Goal: Task Accomplishment & Management: Manage account settings

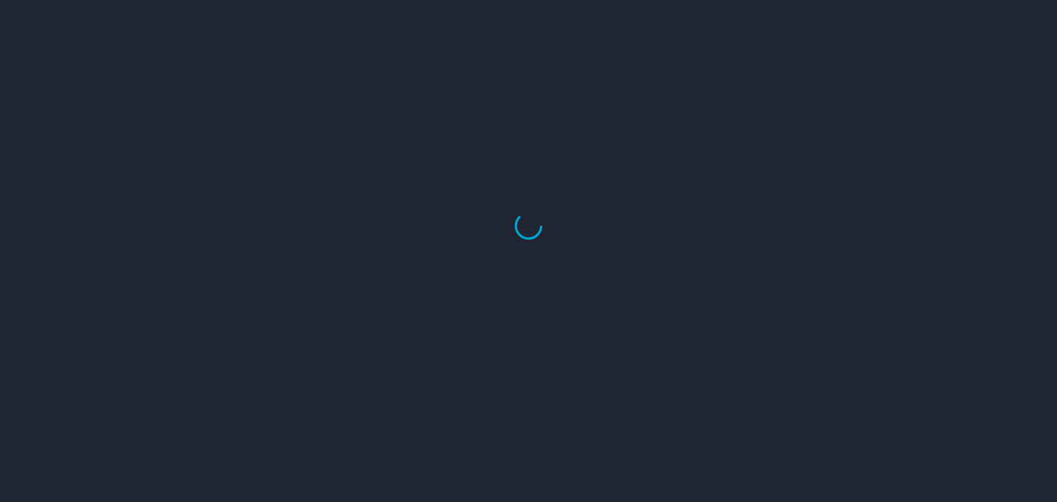
select select "US"
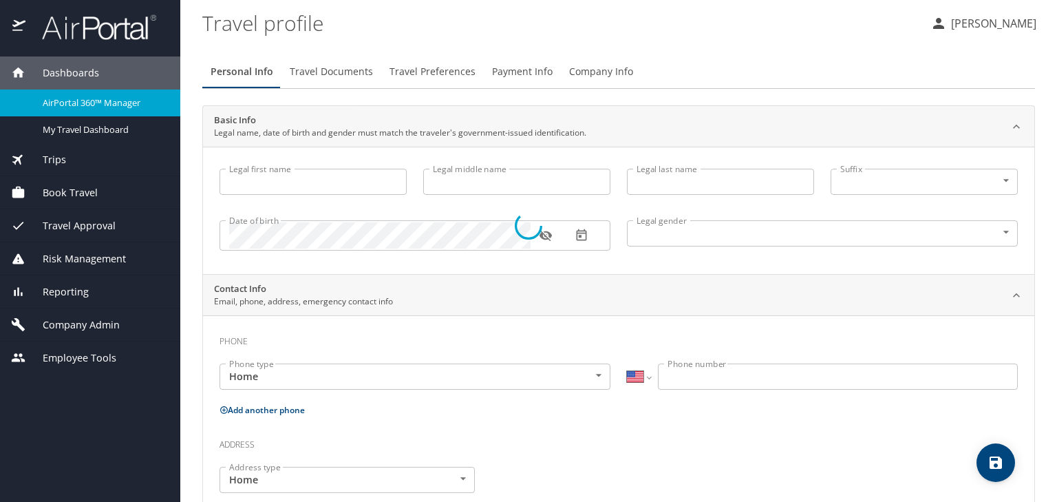
type input "Surya"
type input "Ramachandran"
type input "[PERSON_NAME]"
type input "[DEMOGRAPHIC_DATA]"
type input "[PERSON_NAME]"
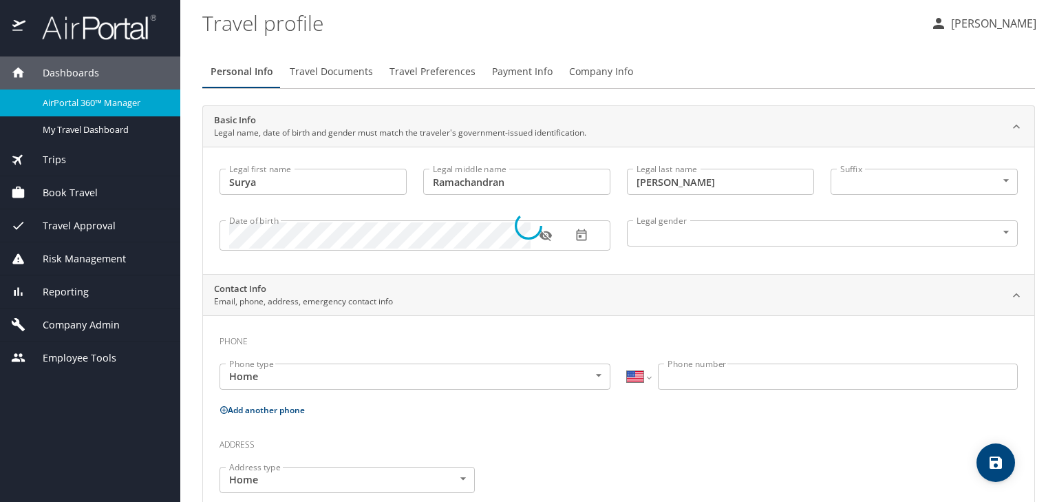
type input "Raj"
type input "(901) 830-5616"
select select "US"
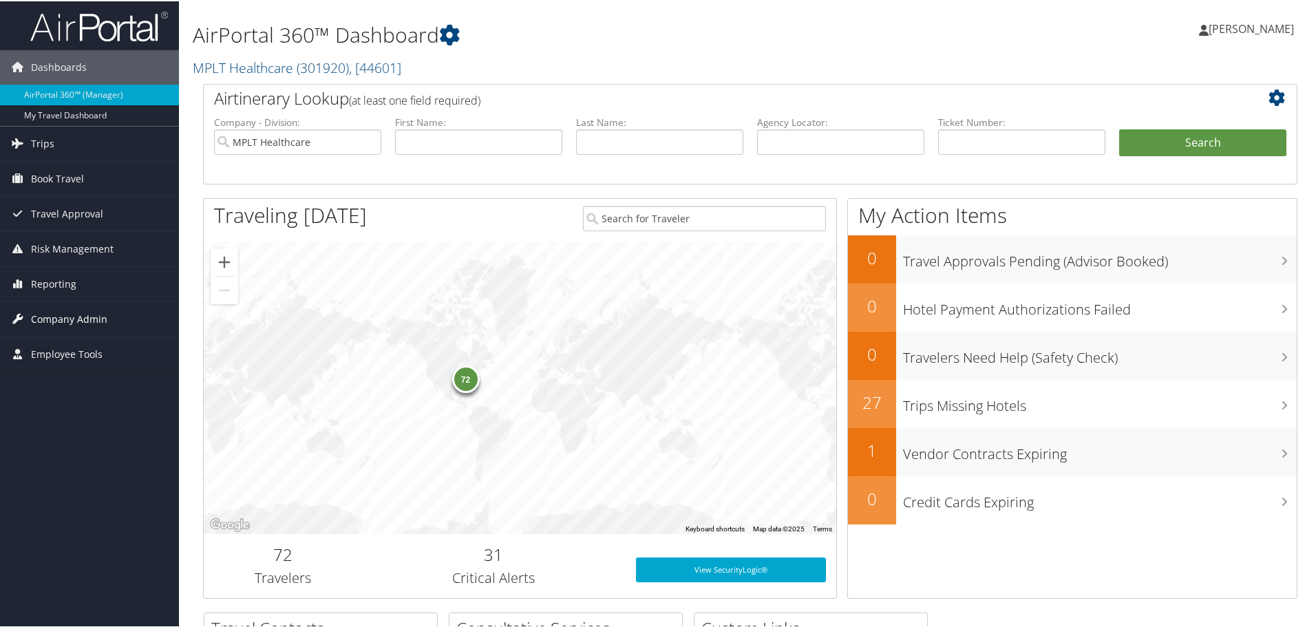
click at [41, 321] on span "Company Admin" at bounding box center [69, 318] width 76 height 34
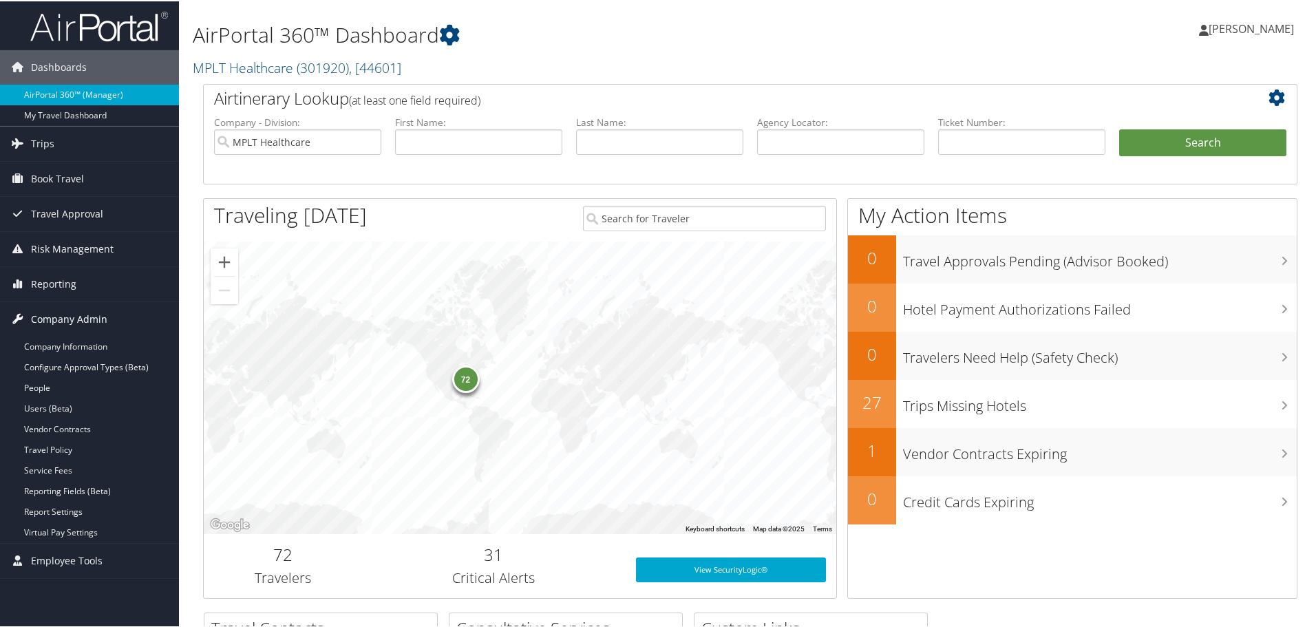
click at [36, 321] on span "Company Admin" at bounding box center [69, 318] width 76 height 34
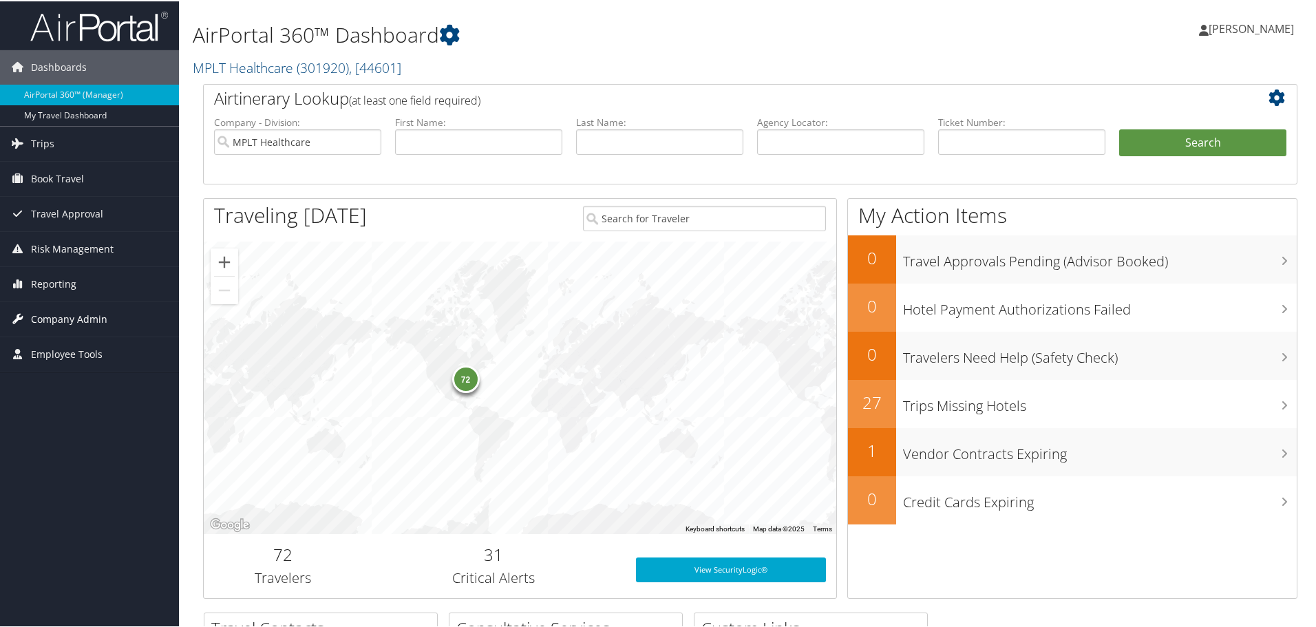
click at [36, 321] on span "Company Admin" at bounding box center [69, 318] width 76 height 34
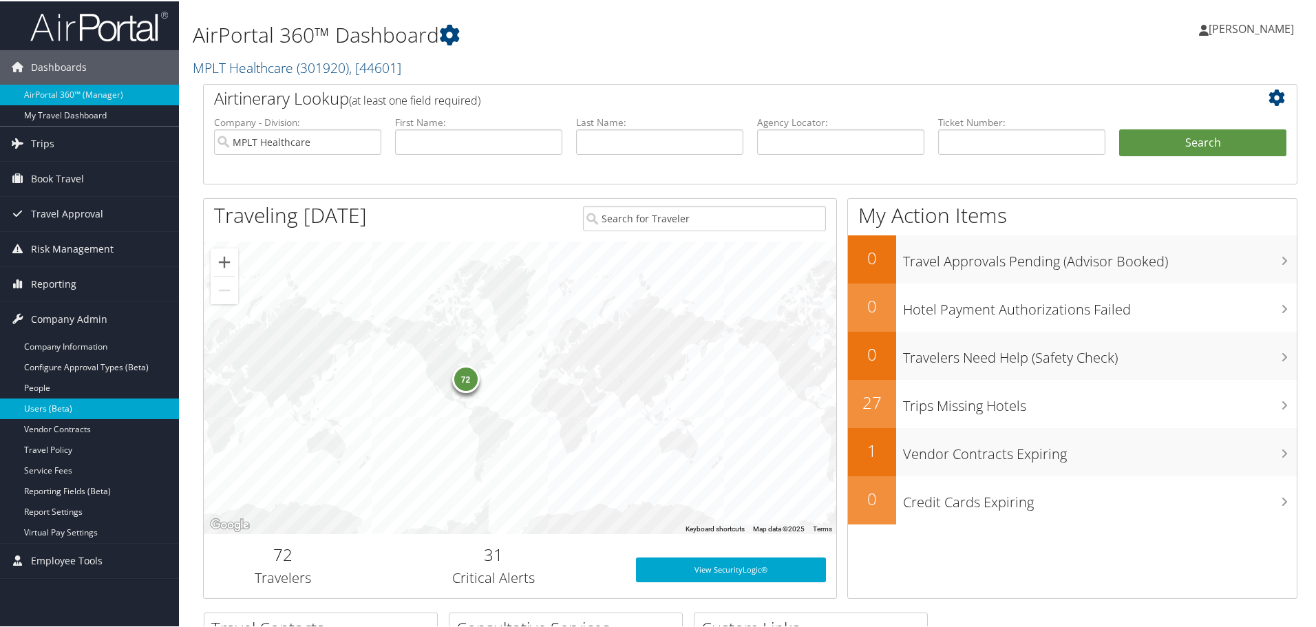
click at [42, 400] on link "Users (Beta)" at bounding box center [89, 407] width 179 height 21
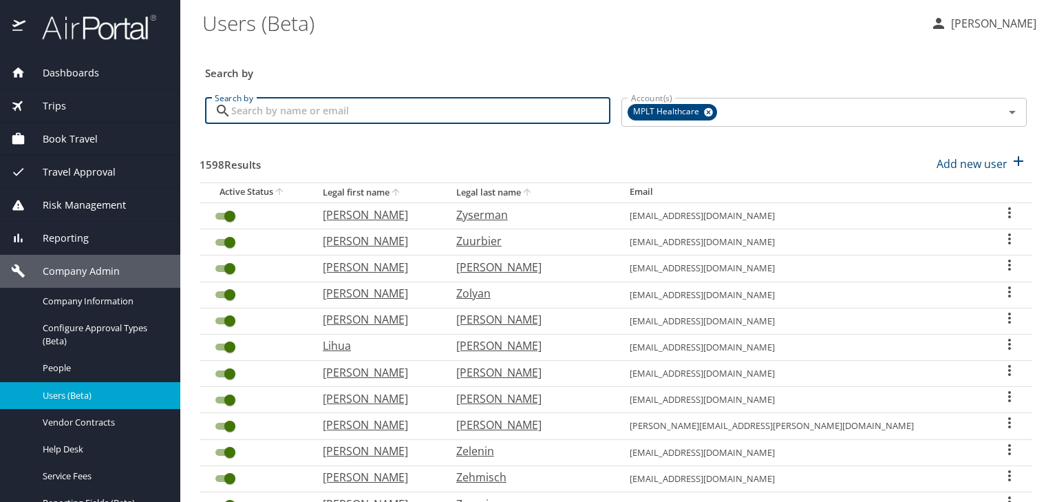
click at [273, 108] on input "Search by" at bounding box center [420, 111] width 379 height 26
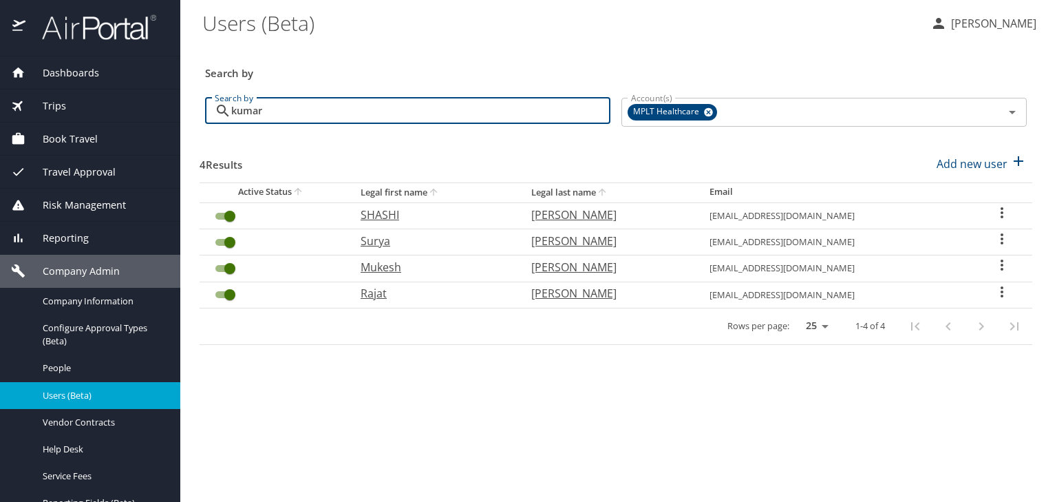
type input "kumar"
click at [380, 239] on p "Surya" at bounding box center [432, 241] width 143 height 17
select select "US"
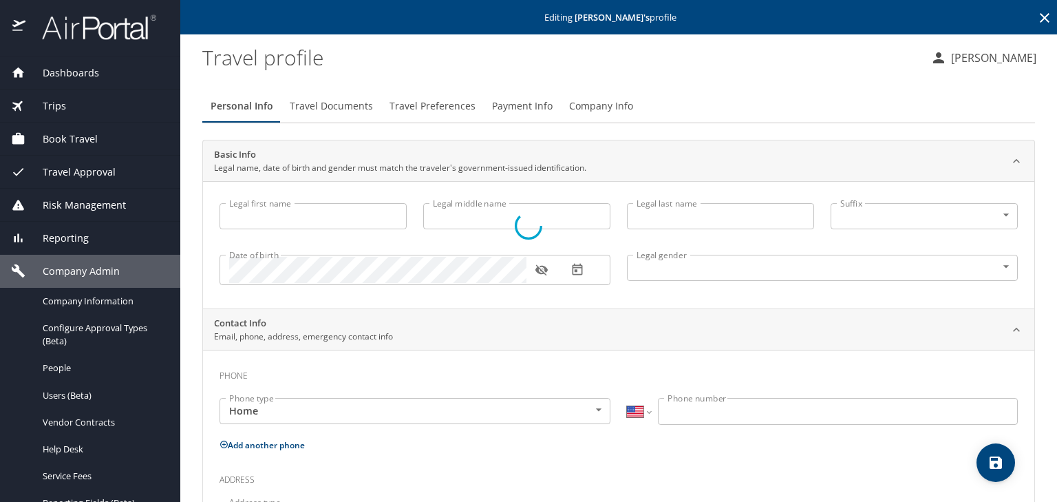
type input "Surya"
type input "Ramachandran"
type input "Kumar"
type input "Male"
type input "Sapna"
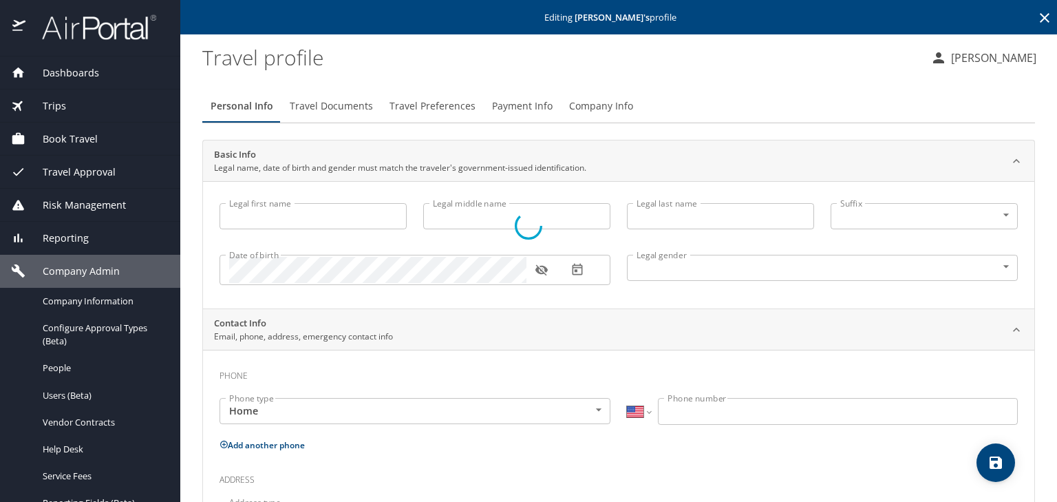
type input "Raj"
type input "(901) 830-5616"
select select "US"
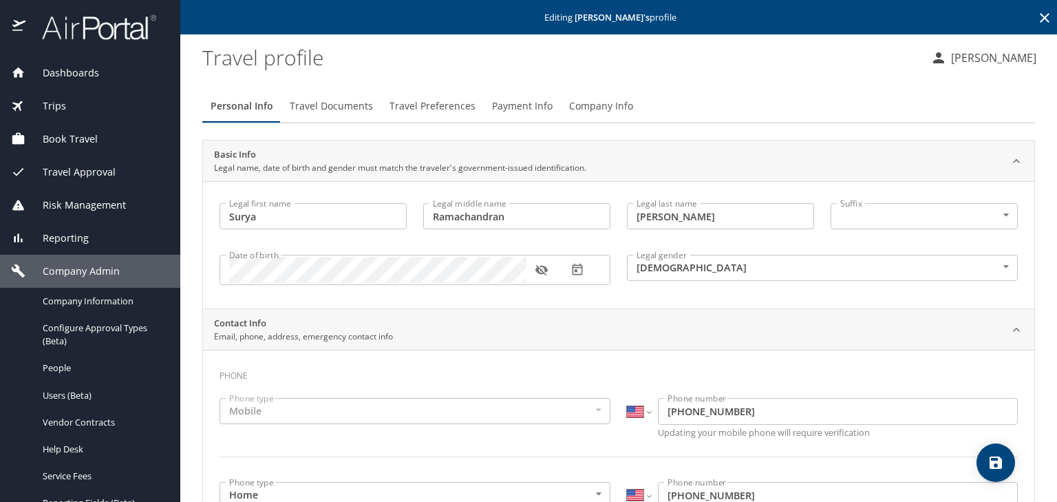
click at [541, 268] on icon "button" at bounding box center [542, 270] width 14 height 14
click at [351, 108] on span "Travel Documents" at bounding box center [331, 106] width 83 height 17
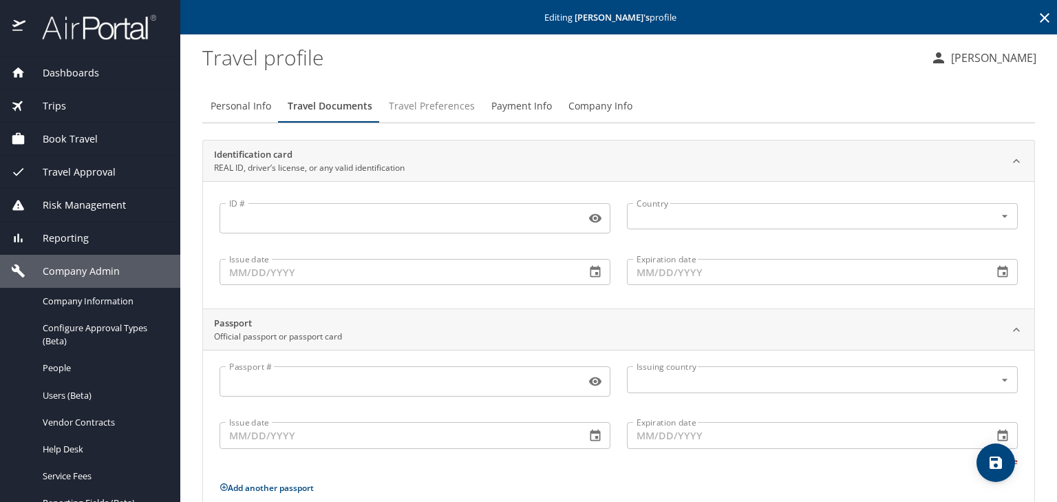
click at [410, 106] on span "Travel Preferences" at bounding box center [432, 106] width 86 height 17
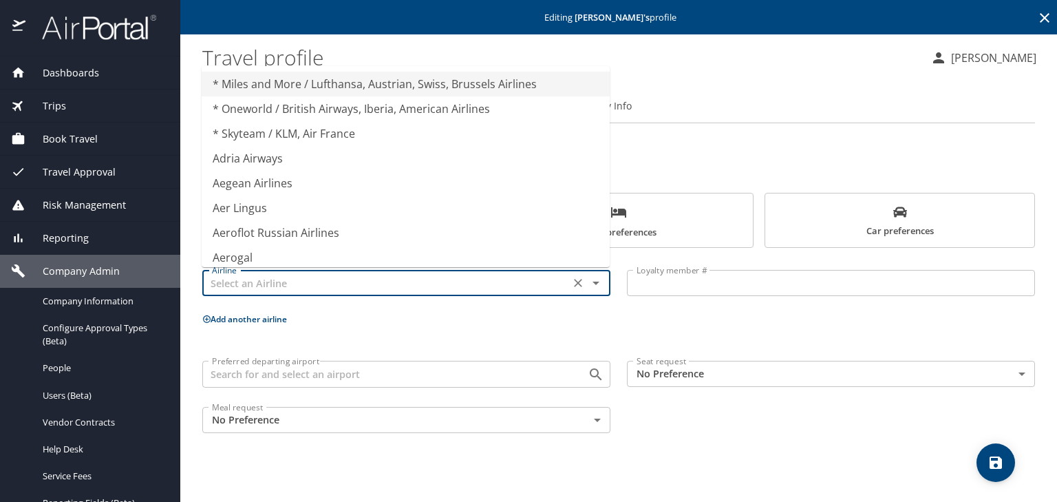
click at [225, 283] on input "text" at bounding box center [385, 283] width 359 height 18
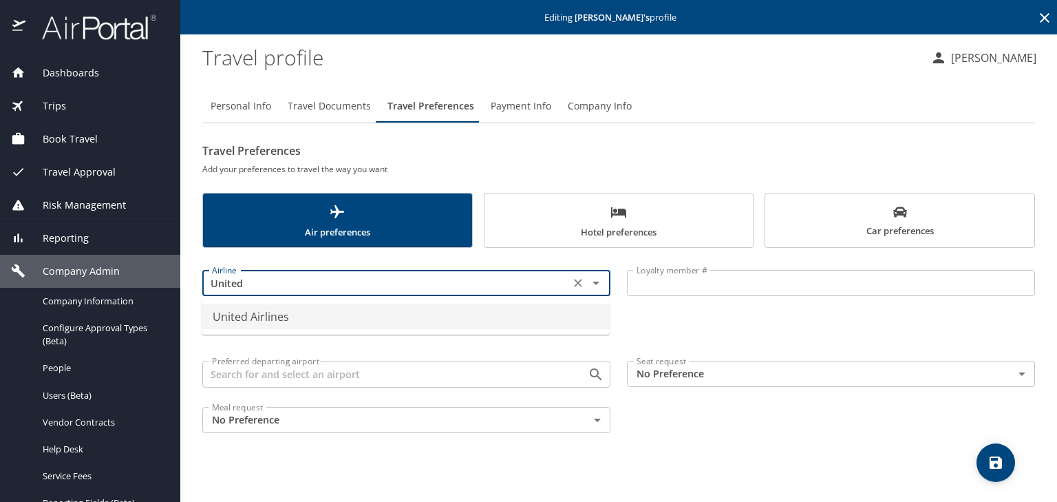
click at [261, 321] on li "United Airlines" at bounding box center [406, 316] width 408 height 25
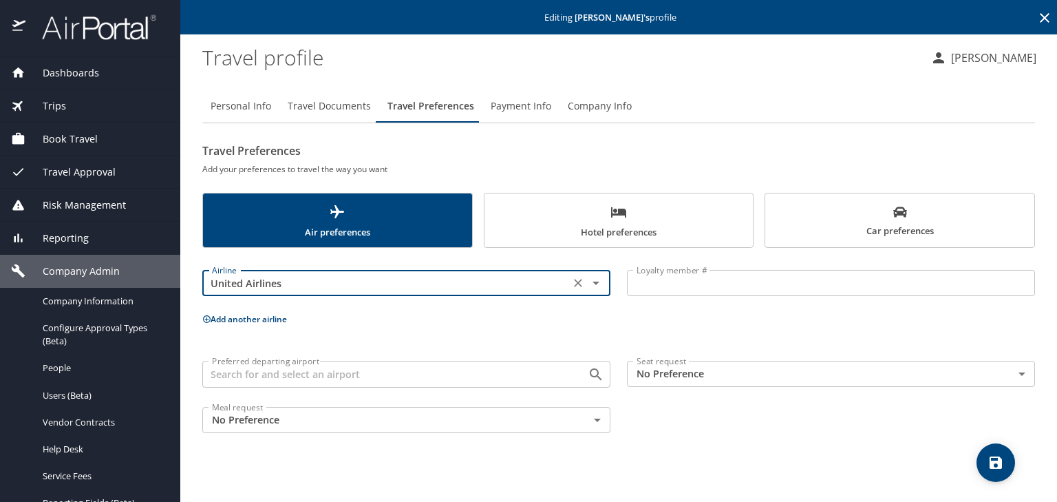
type input "United Airlines"
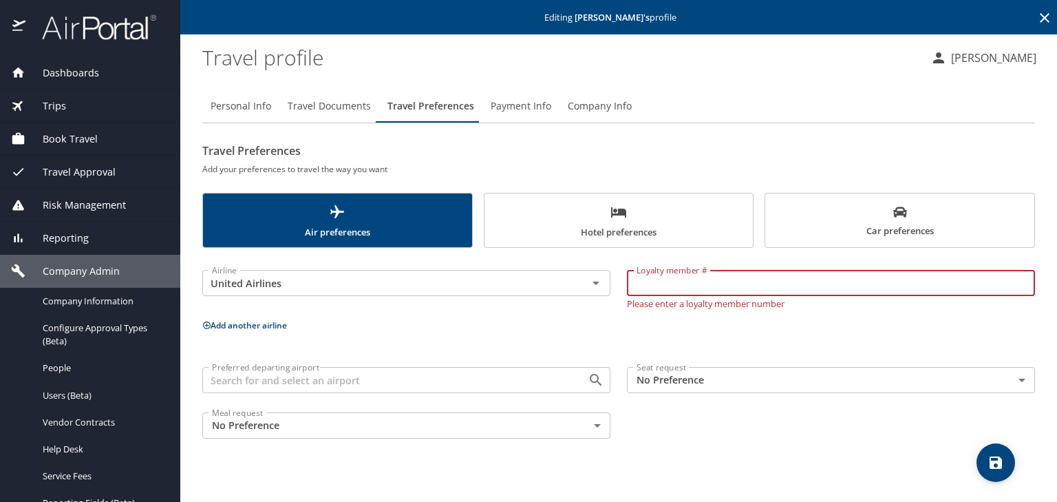
click at [647, 283] on input "Loyalty member #" at bounding box center [831, 283] width 408 height 26
click at [657, 286] on input "Loyalty member #" at bounding box center [831, 283] width 408 height 26
paste input "JPL99247"
type input "JPL99247"
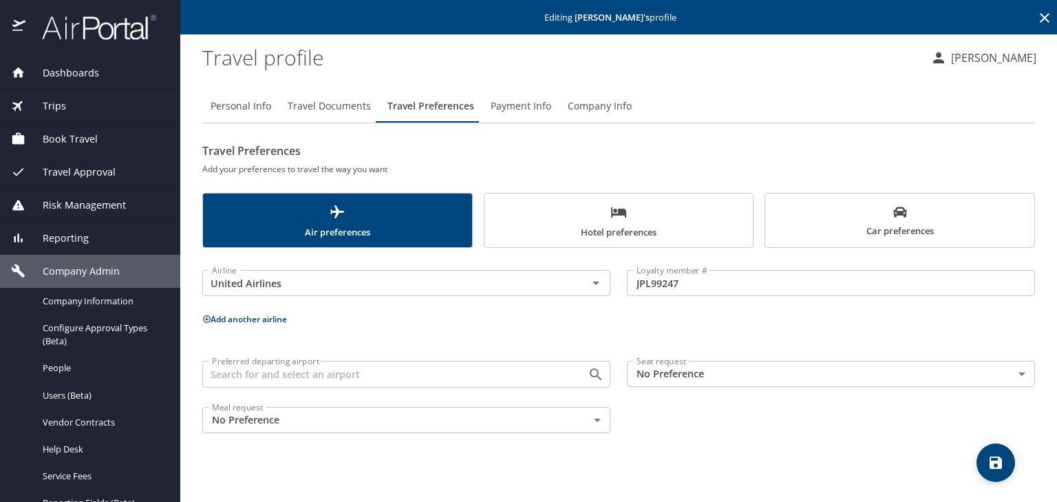
click at [203, 322] on icon at bounding box center [206, 318] width 9 height 9
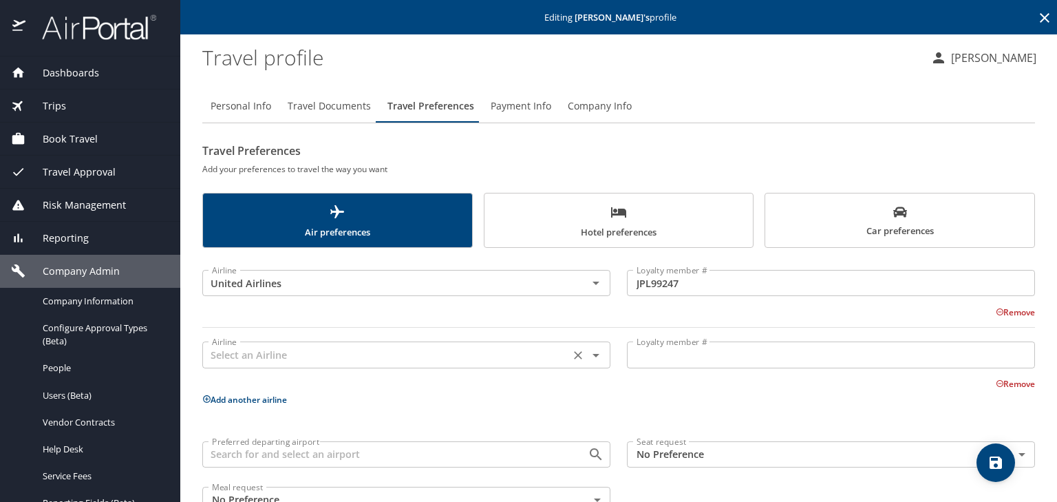
click at [237, 357] on input "text" at bounding box center [385, 354] width 359 height 18
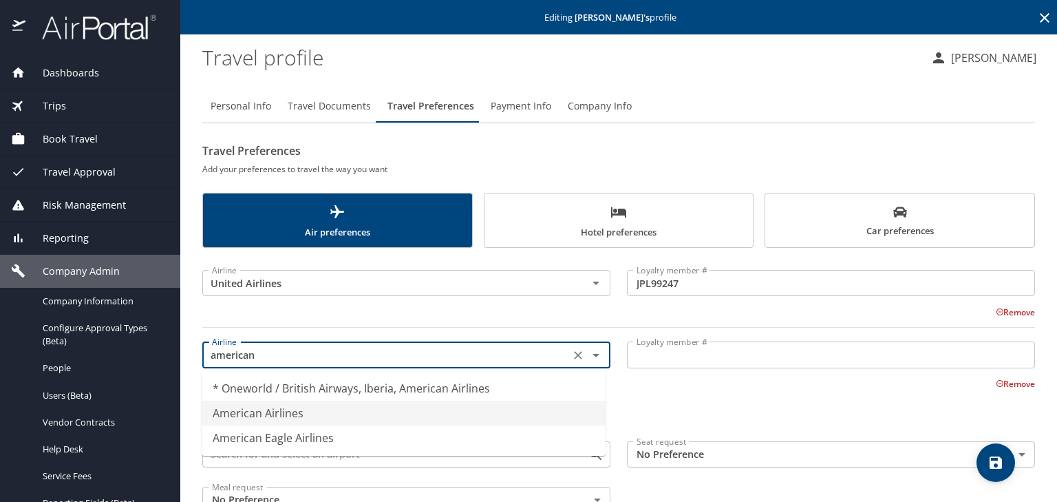
click at [263, 418] on li "American Airlines" at bounding box center [404, 412] width 404 height 25
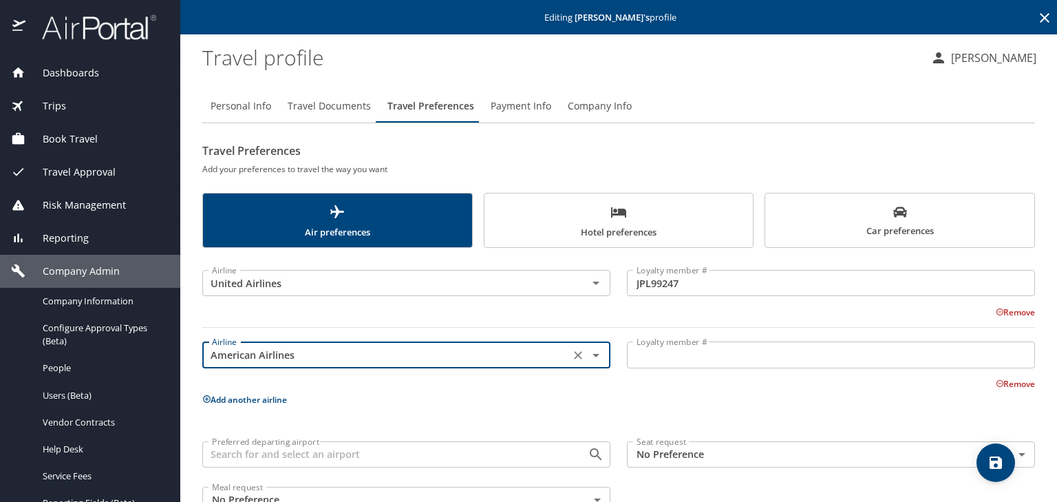
type input "American Airlines"
click at [648, 358] on input "Loyalty member #" at bounding box center [831, 354] width 408 height 26
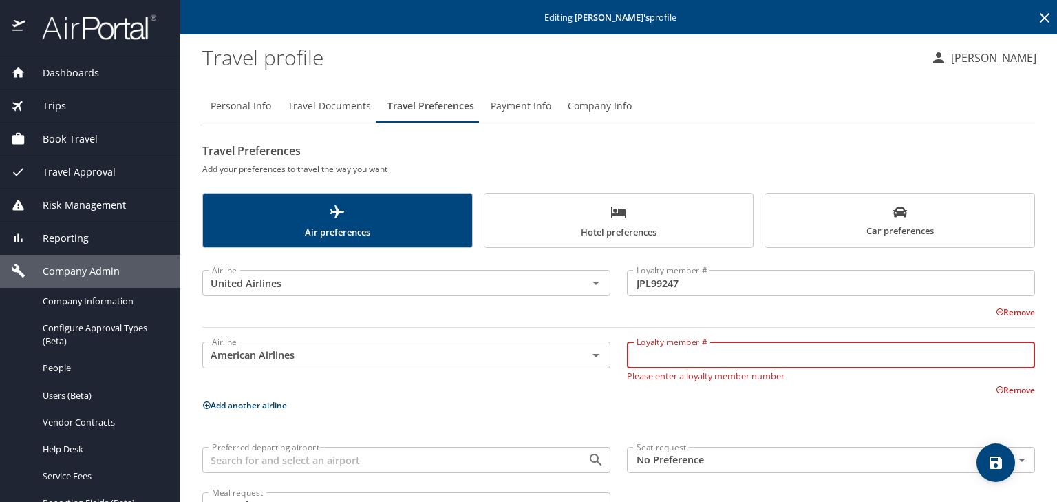
paste input "72N9MK8"
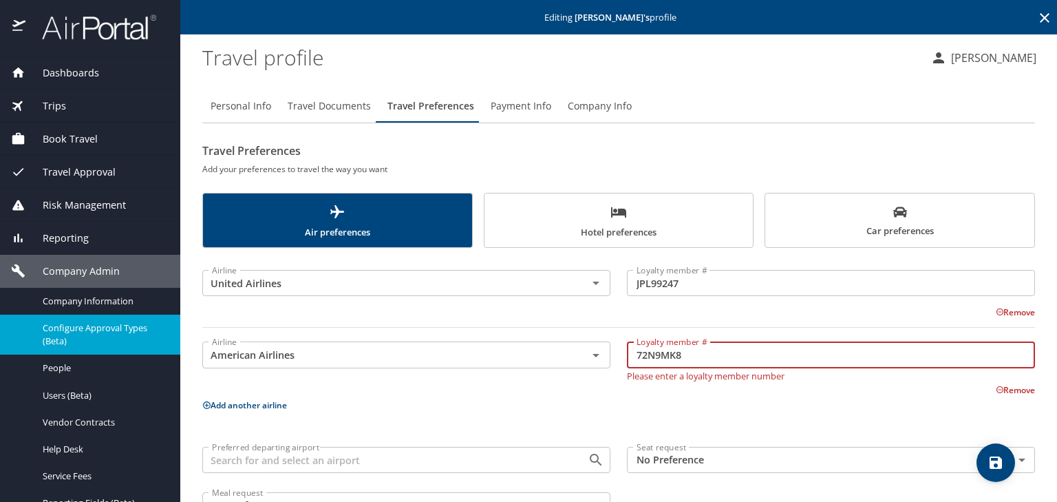
type input "72N9MK8"
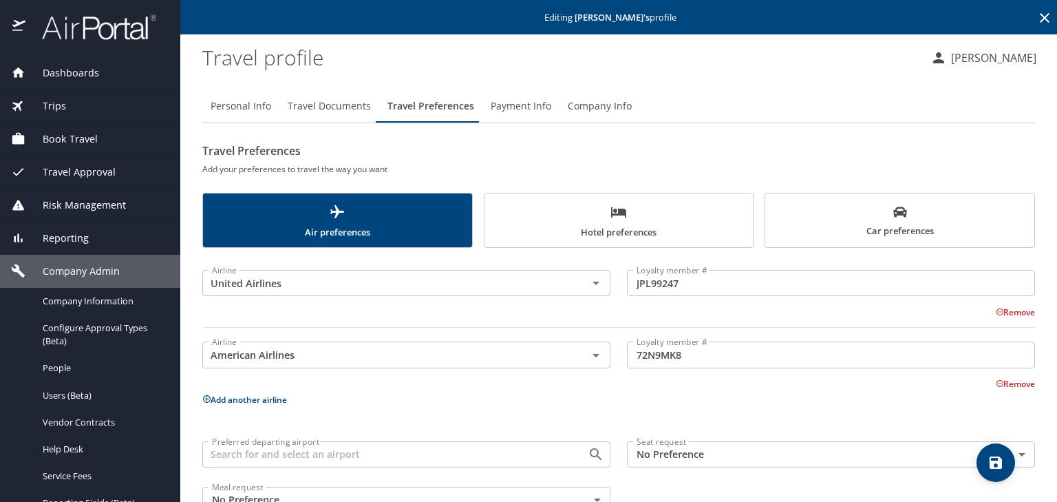
click at [204, 396] on icon at bounding box center [207, 399] width 8 height 8
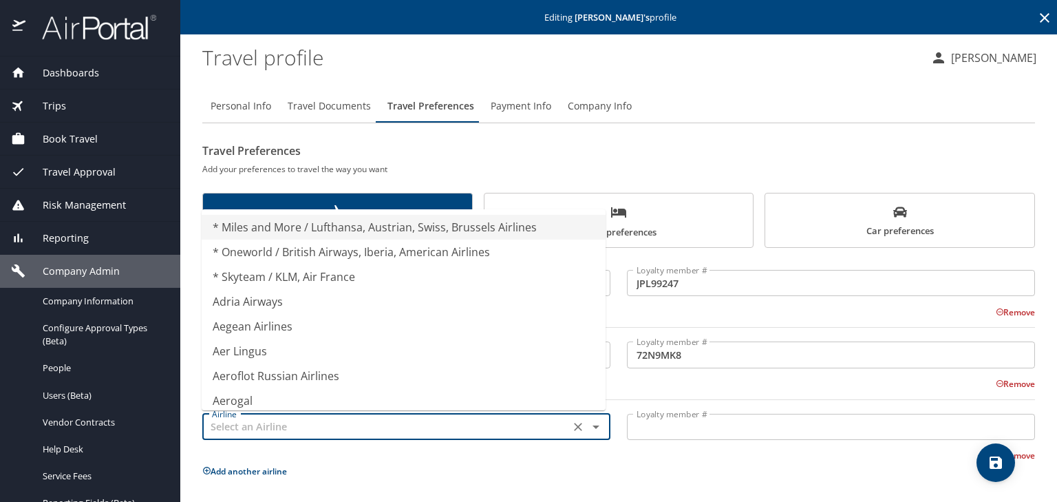
click at [224, 423] on input "text" at bounding box center [385, 427] width 359 height 18
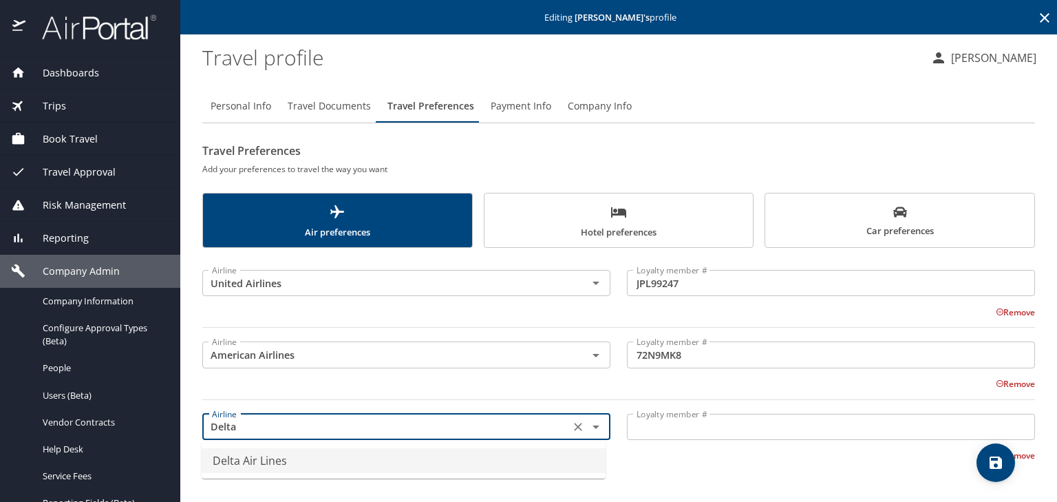
click at [233, 464] on li "Delta Air Lines" at bounding box center [404, 460] width 404 height 25
type input "Delta Air Lines"
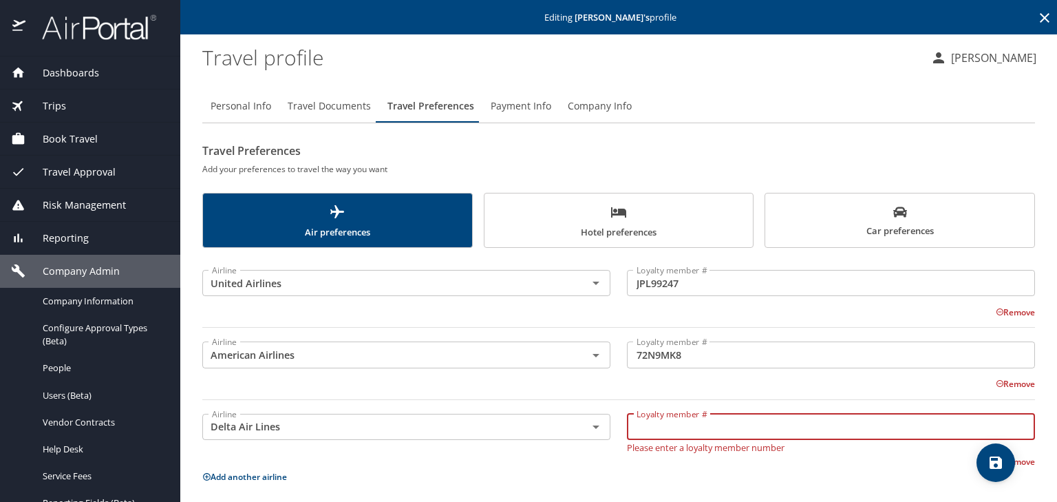
click at [647, 429] on input "Loyalty member #" at bounding box center [831, 427] width 408 height 26
paste input "4023651914"
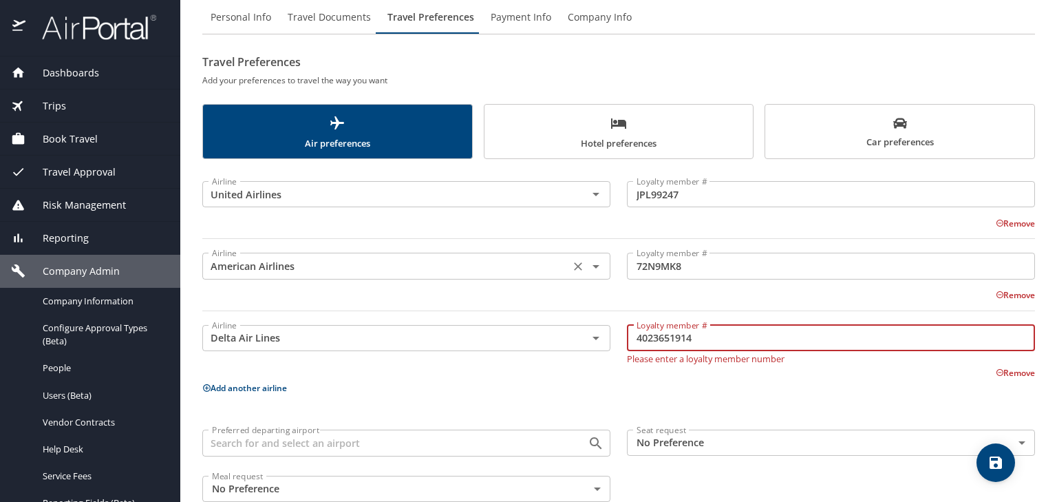
scroll to position [110, 0]
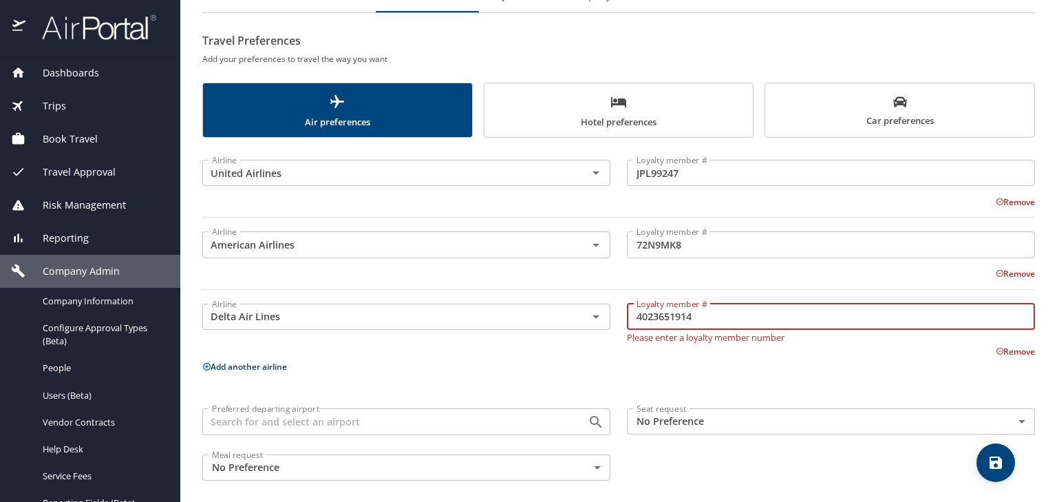
type input "4023651914"
click at [659, 422] on body "Dashboards AirPortal 360™ Manager My Travel Dashboard Trips Airtinerary® Lookup…" at bounding box center [528, 251] width 1057 height 502
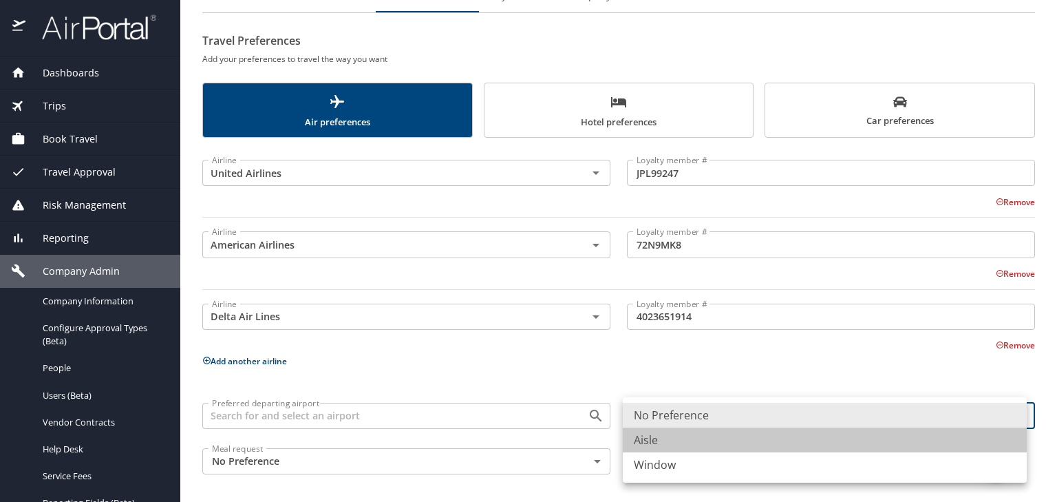
click at [650, 442] on li "Aisle" at bounding box center [825, 439] width 404 height 25
type input "Aisle"
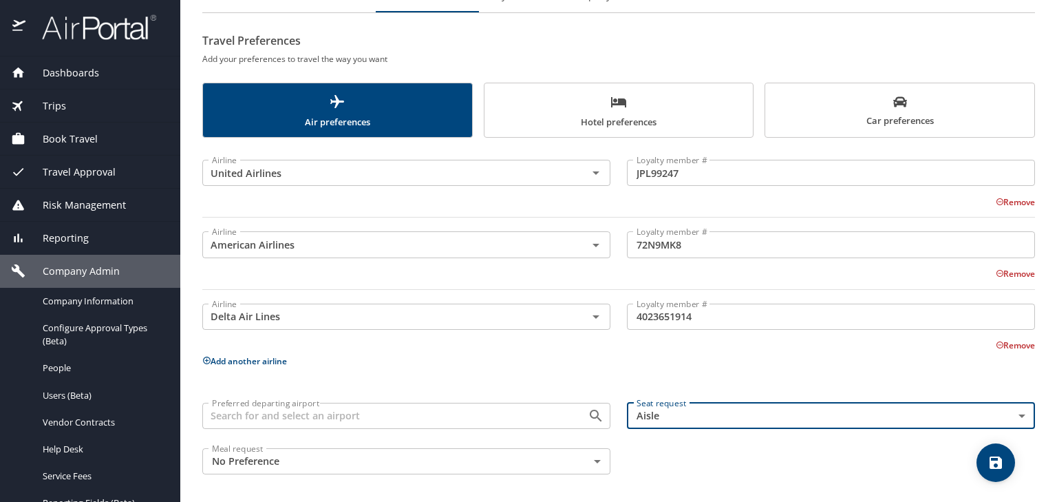
click at [250, 421] on input "Preferred departing airport" at bounding box center [385, 416] width 359 height 18
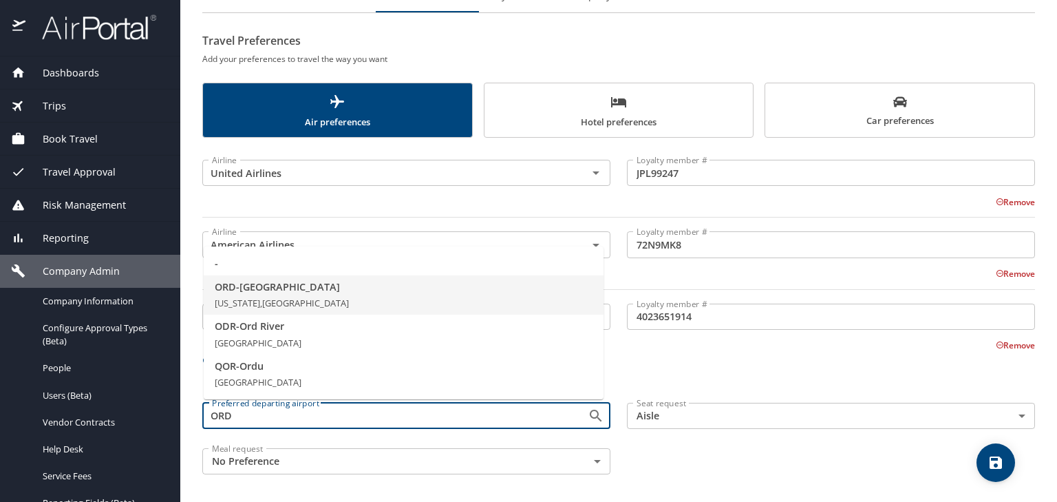
click at [245, 297] on span "Illinois, United States of America" at bounding box center [282, 303] width 134 height 12
type input "ORD - Chicago"
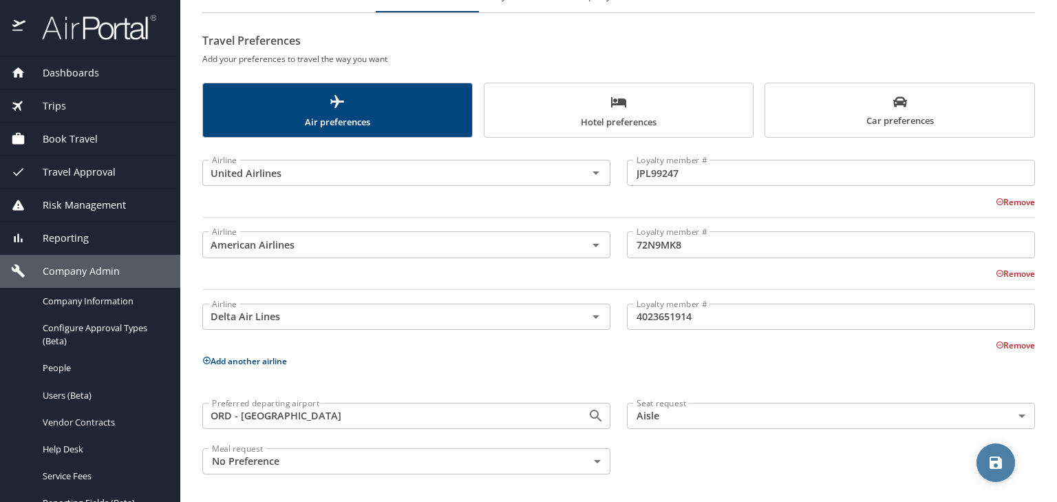
click at [1001, 462] on icon "save" at bounding box center [995, 462] width 12 height 12
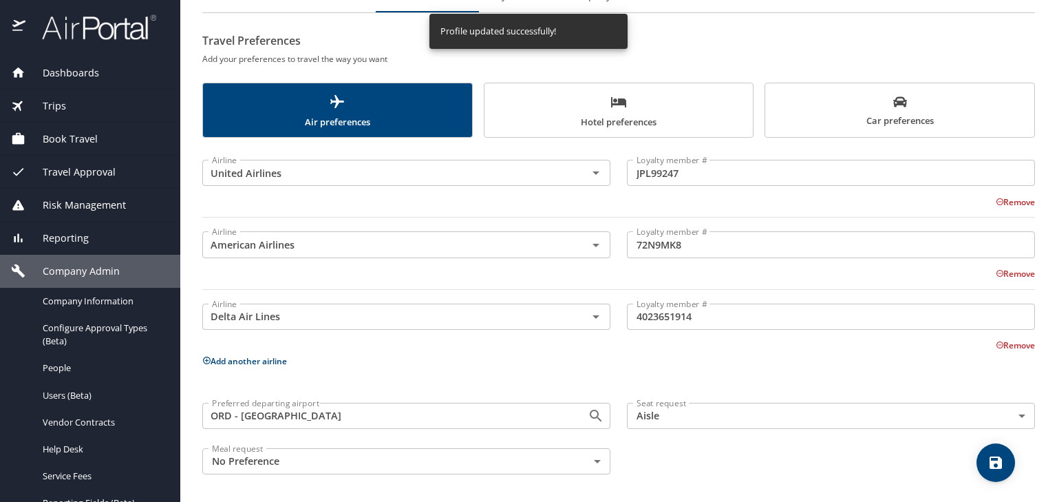
click at [572, 114] on span "Hotel preferences" at bounding box center [619, 112] width 253 height 36
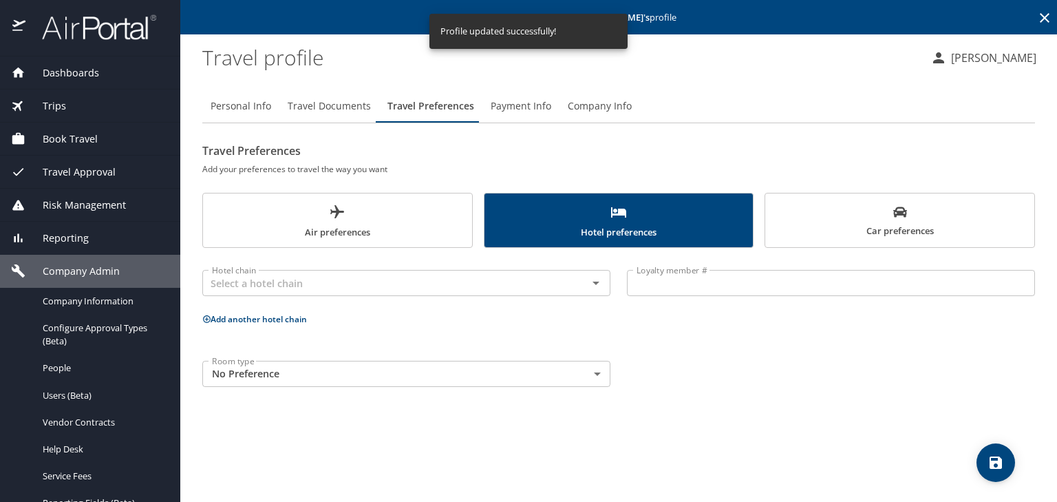
scroll to position [0, 0]
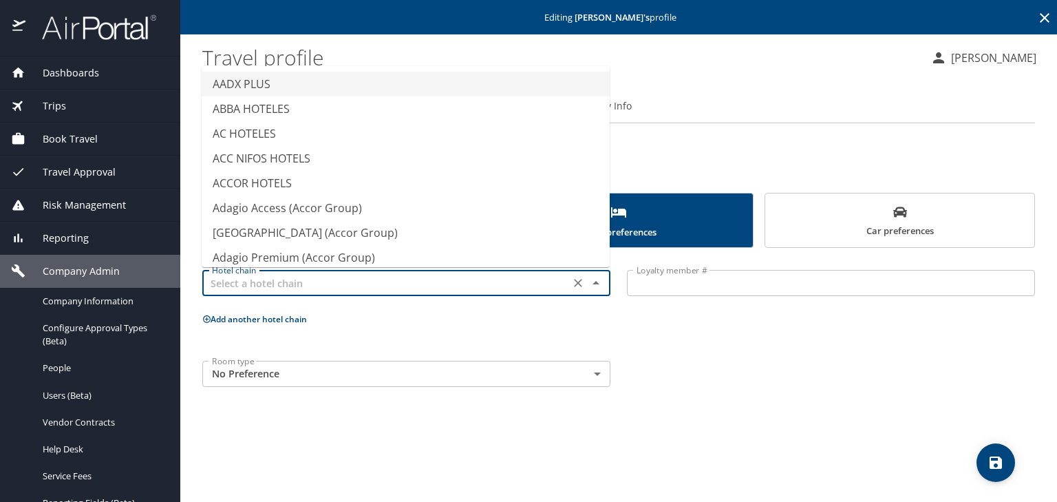
click at [233, 286] on input "text" at bounding box center [385, 283] width 359 height 18
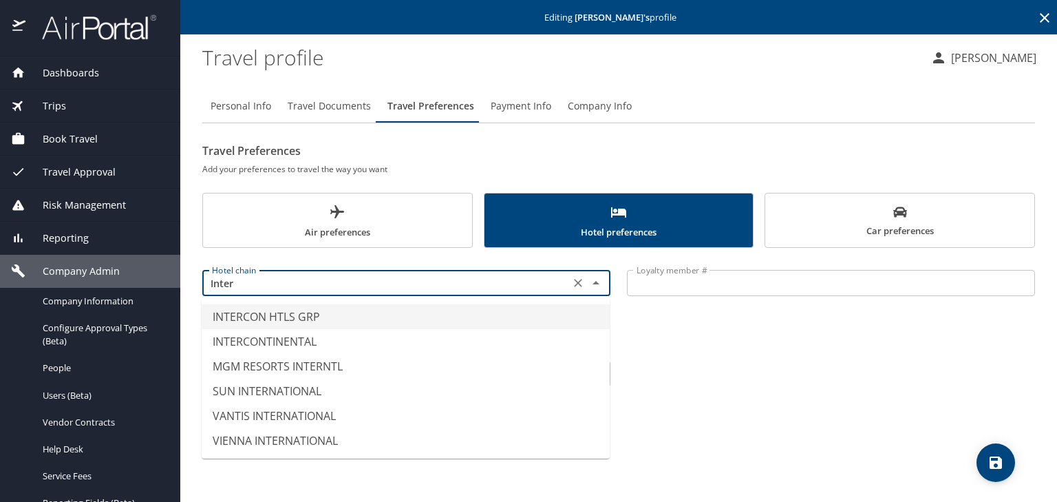
click at [274, 317] on li "INTERCON HTLS GRP" at bounding box center [406, 316] width 408 height 25
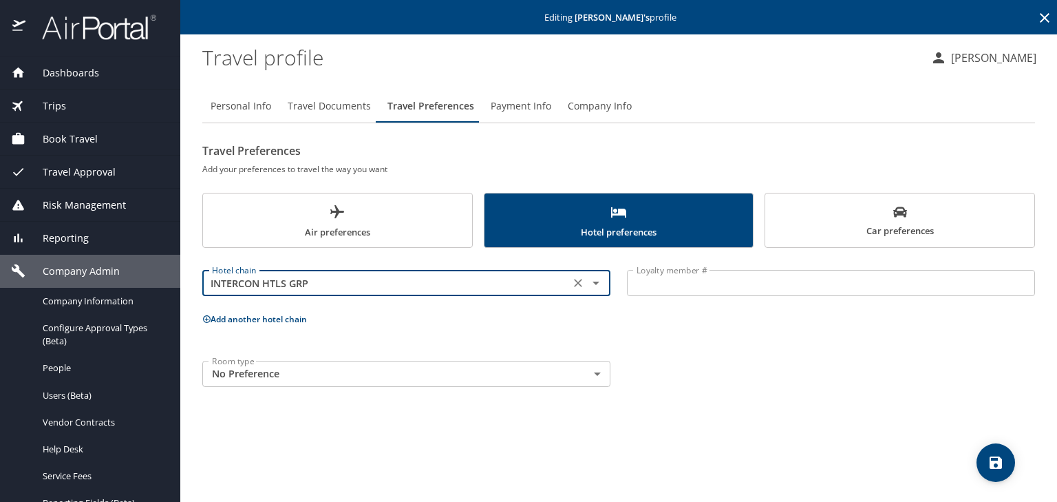
type input "INTERCON HTLS GRP"
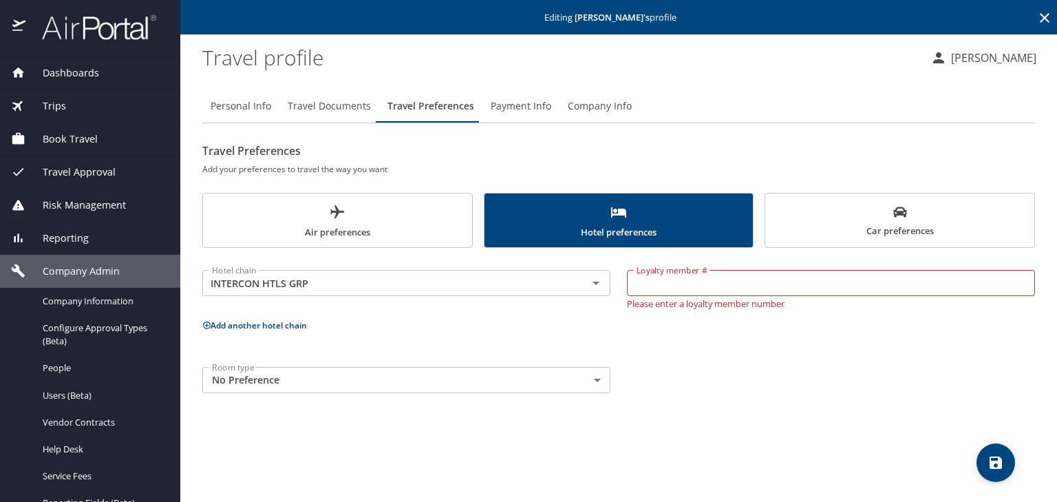
click at [656, 289] on input "Loyalty member #" at bounding box center [831, 283] width 408 height 26
paste input "825196072"
type input "825196072"
click at [1008, 473] on button "save" at bounding box center [995, 462] width 39 height 39
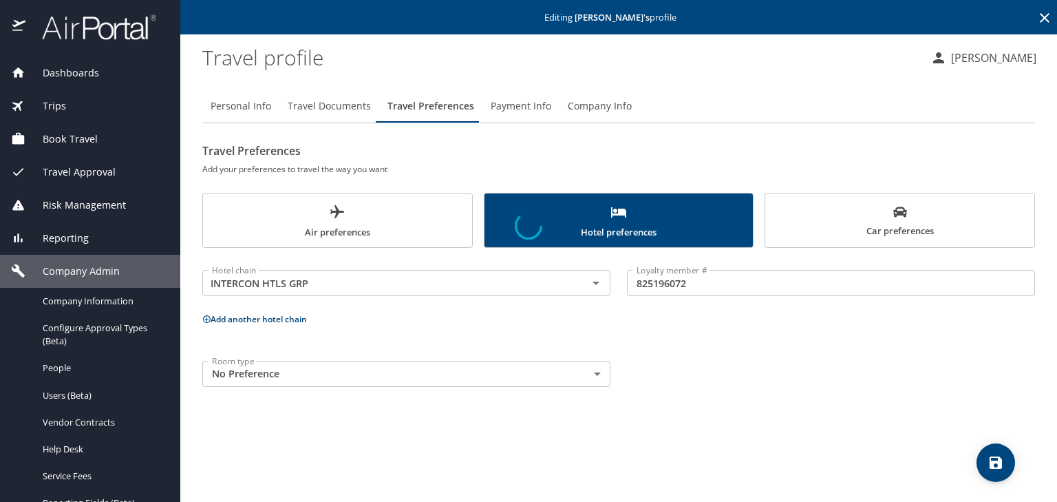
click at [844, 230] on div at bounding box center [528, 226] width 1057 height 552
click at [919, 233] on span "Car preferences" at bounding box center [899, 222] width 253 height 34
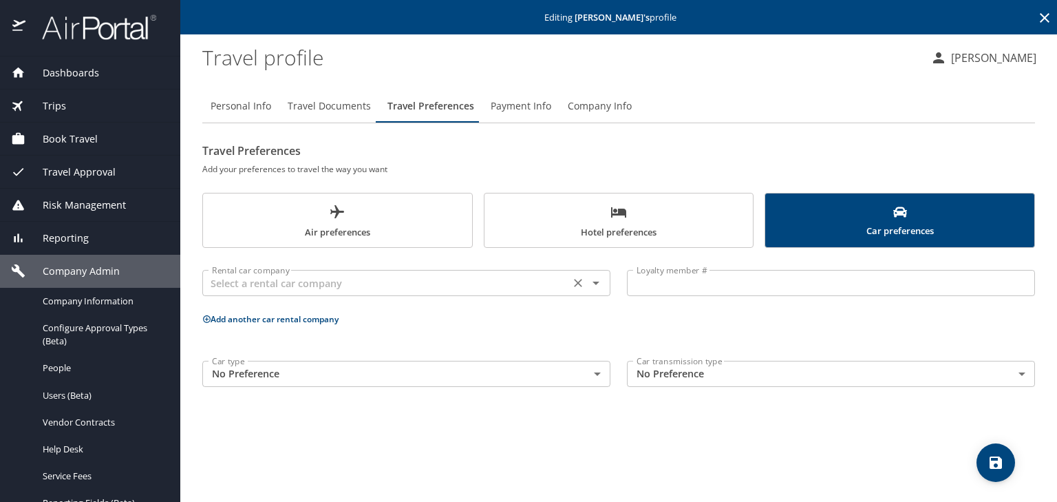
click at [245, 288] on input "text" at bounding box center [385, 283] width 359 height 18
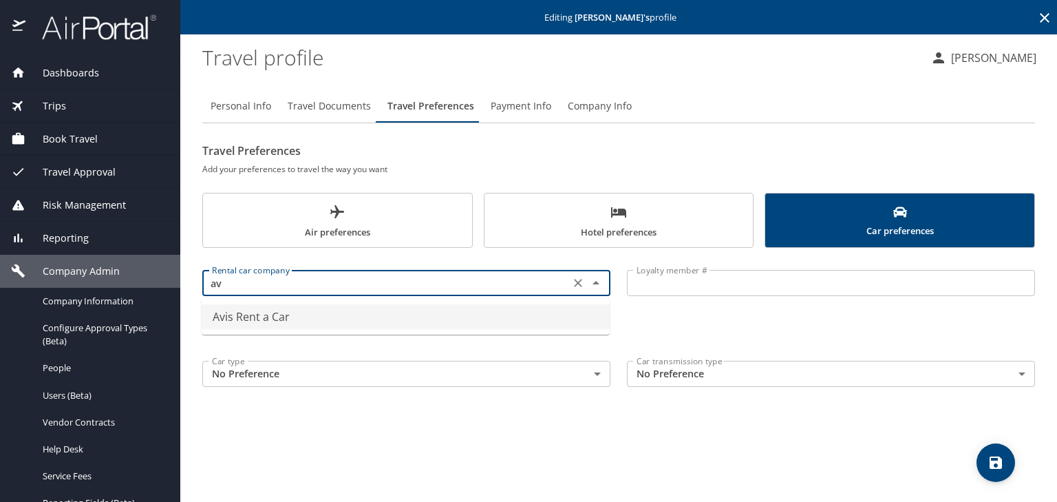
click at [235, 320] on li "Avis Rent a Car" at bounding box center [406, 316] width 408 height 25
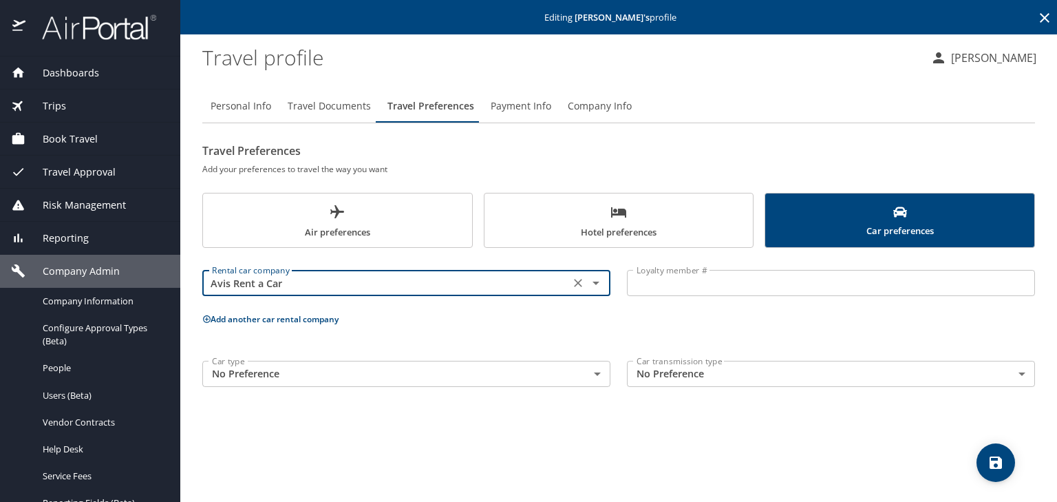
type input "Avis Rent a Car"
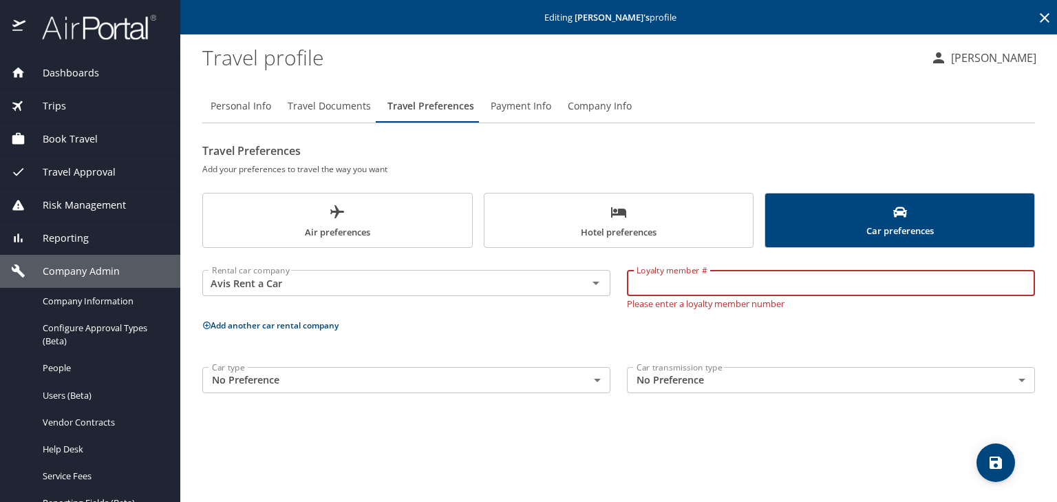
click at [652, 286] on input "Loyalty member #" at bounding box center [831, 283] width 408 height 26
paste input "G3754B"
type input "G3754B"
click at [204, 323] on button "Add another car rental company" at bounding box center [270, 325] width 136 height 12
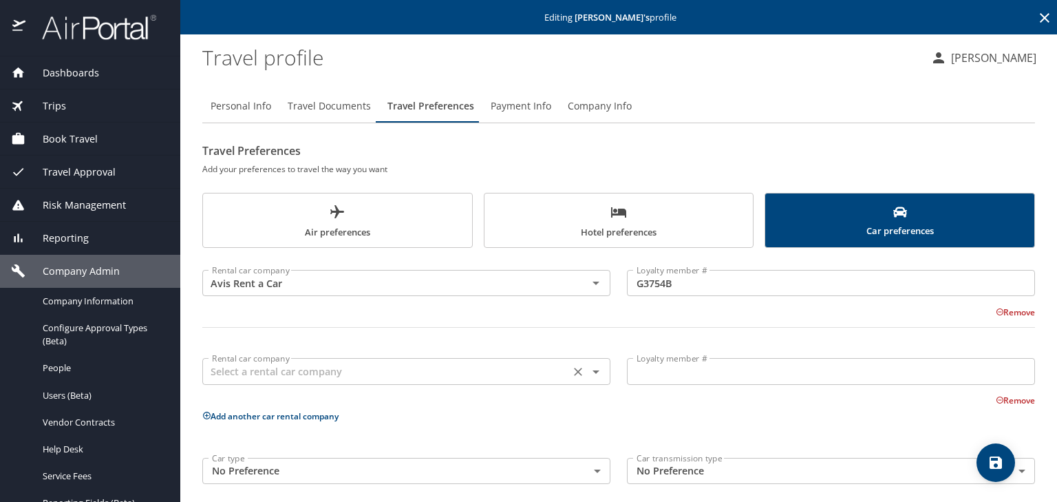
click at [235, 374] on input "text" at bounding box center [385, 371] width 359 height 18
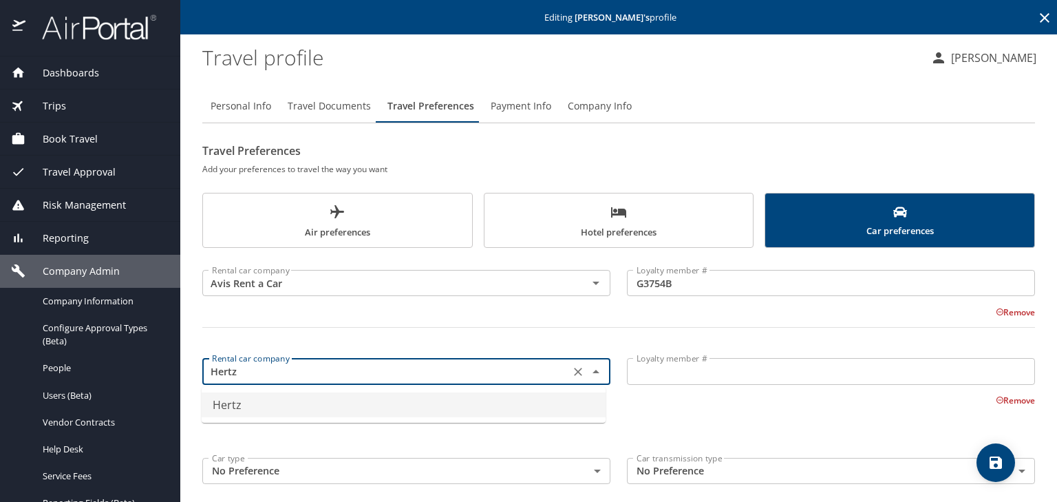
click at [223, 405] on li "Hertz" at bounding box center [404, 404] width 404 height 25
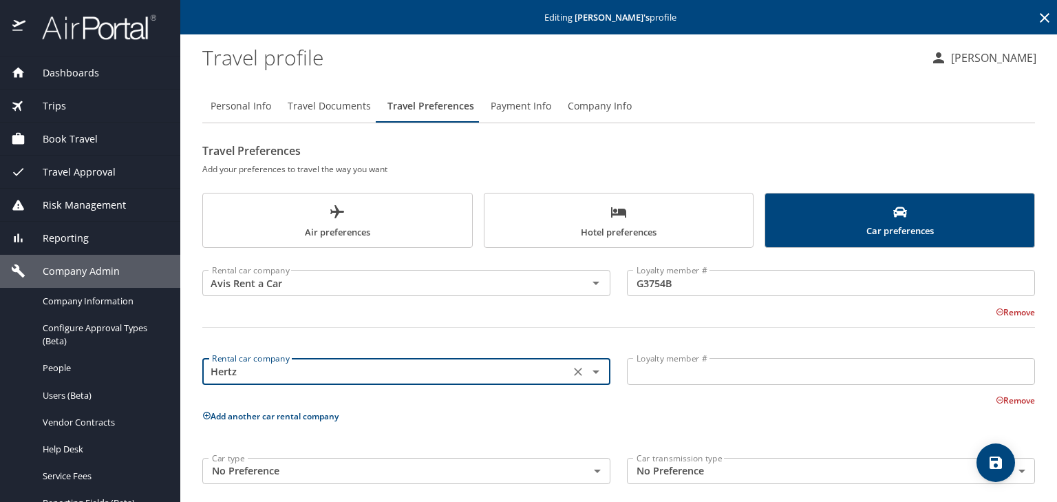
type input "Hertz"
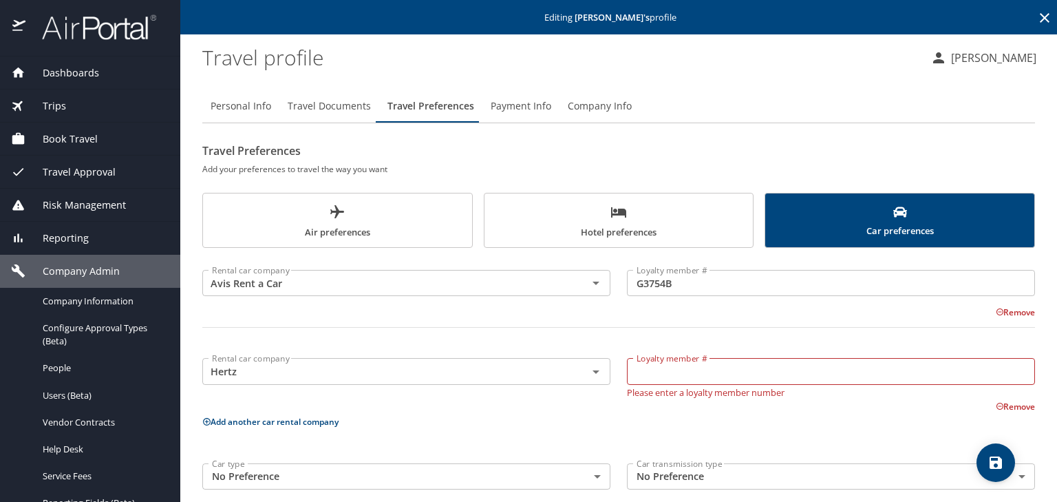
click at [643, 372] on input "Loyalty member #" at bounding box center [831, 371] width 408 height 26
paste input "16845371"
type input "16845371"
click at [1004, 461] on span "save" at bounding box center [995, 462] width 39 height 17
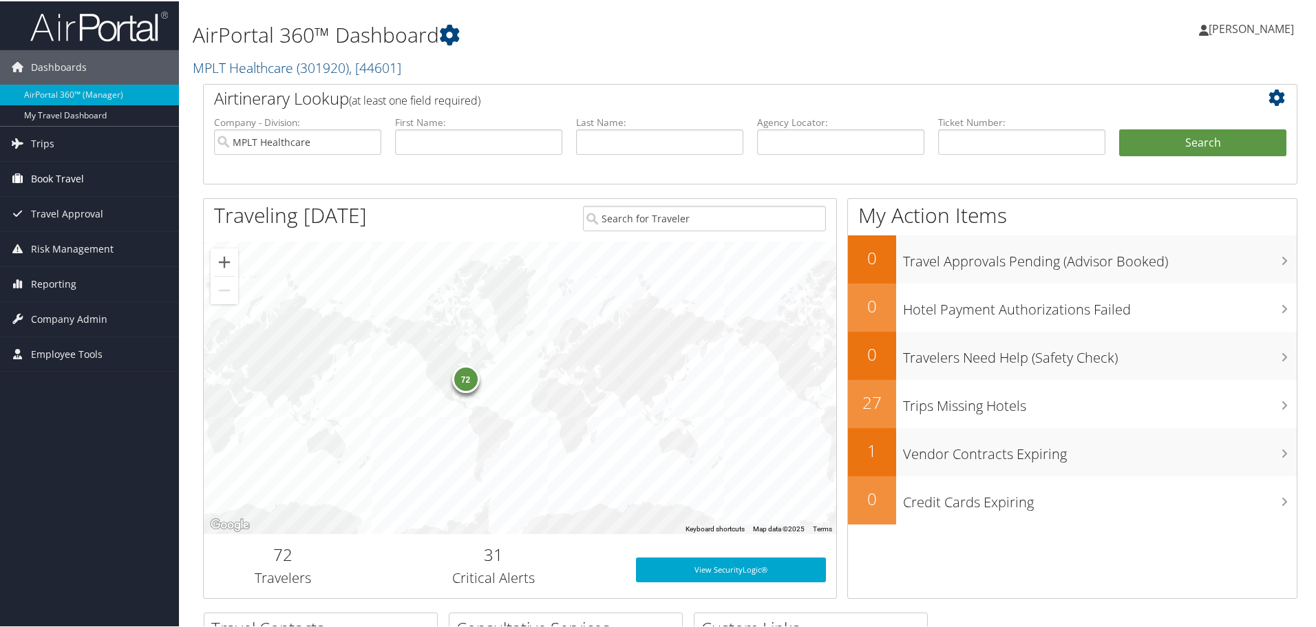
click at [50, 175] on span "Book Travel" at bounding box center [57, 177] width 53 height 34
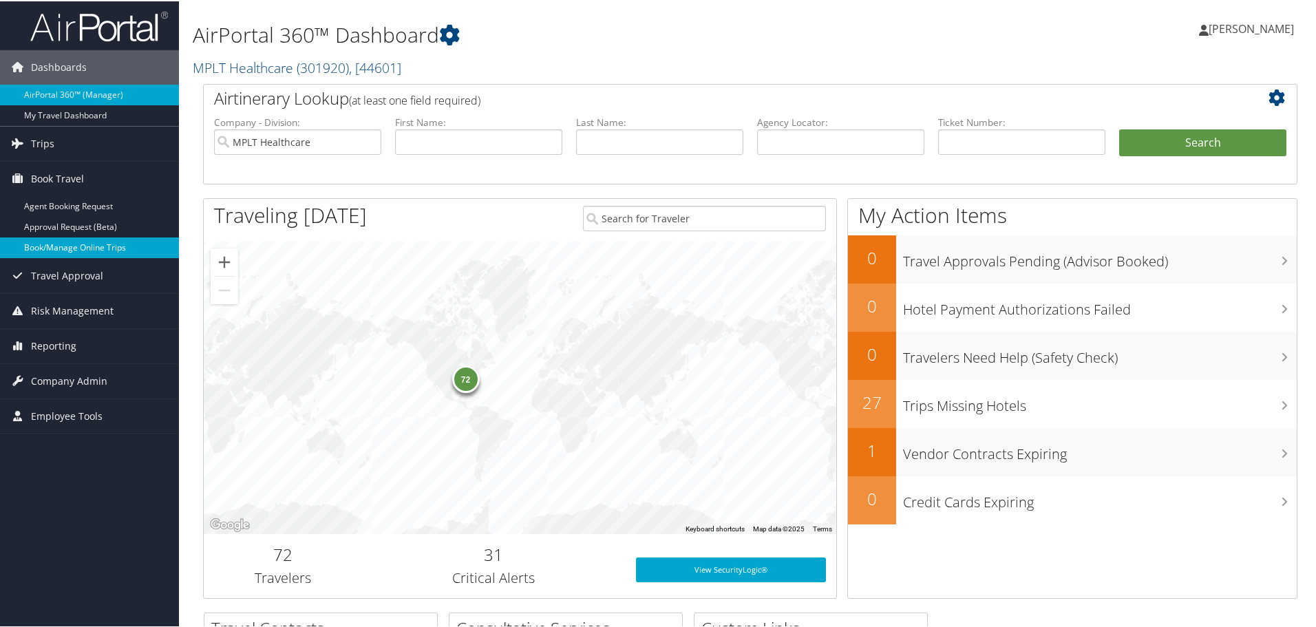
click at [43, 242] on link "Book/Manage Online Trips" at bounding box center [89, 246] width 179 height 21
